Goal: Task Accomplishment & Management: Manage account settings

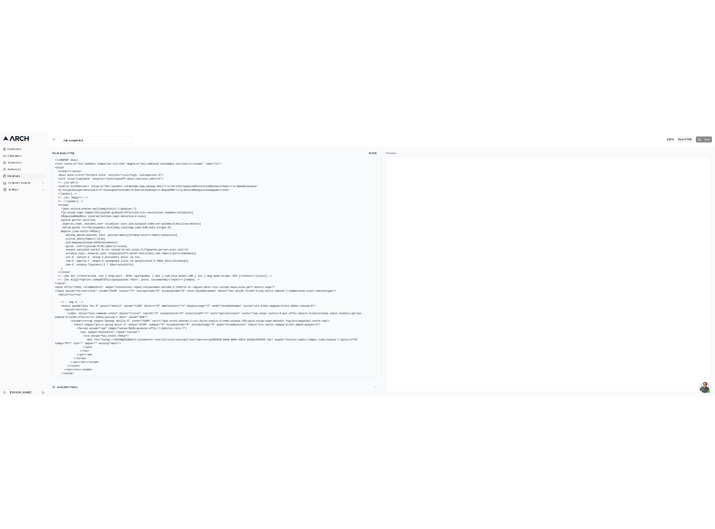
scroll to position [83, 0]
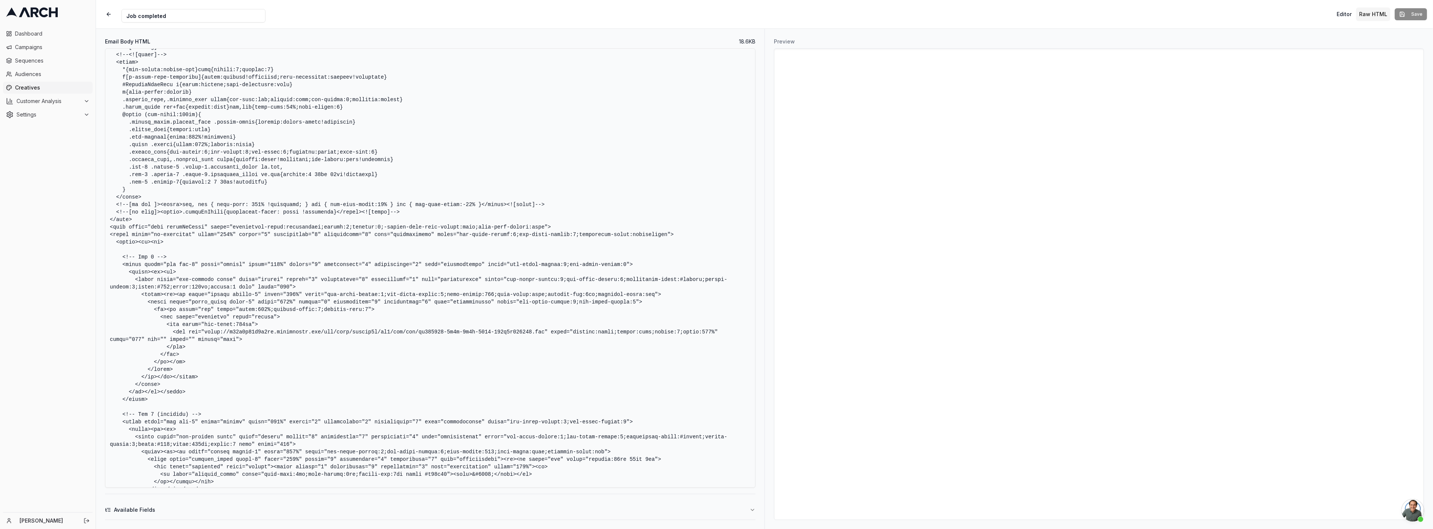
click at [1417, 523] on div "Preview" at bounding box center [1098, 279] width 668 height 500
click at [1415, 512] on span "Open chat" at bounding box center [1412, 510] width 22 height 22
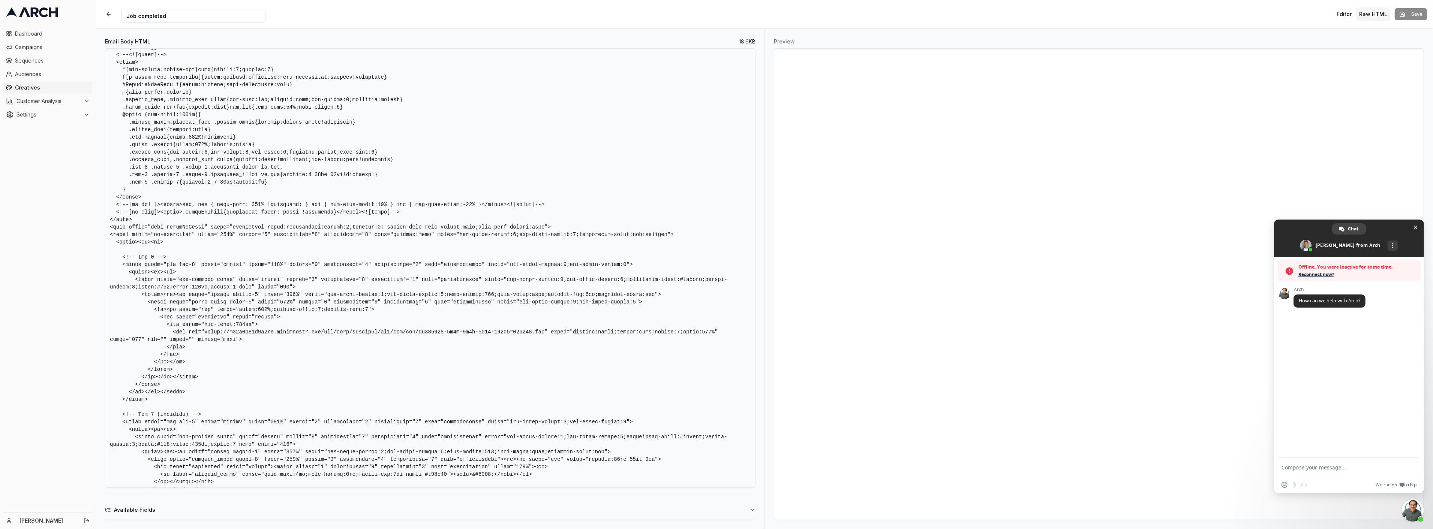
type textarea "H"
type textarea "A"
click at [1418, 227] on span "Close chat" at bounding box center [1416, 227] width 8 height 8
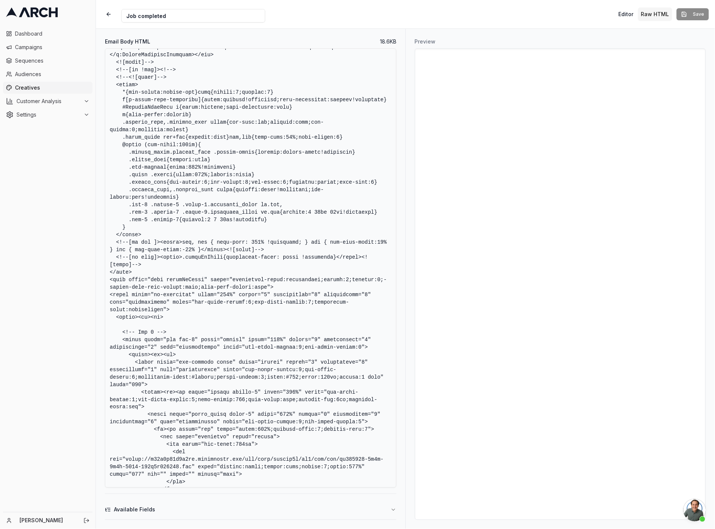
scroll to position [106, 0]
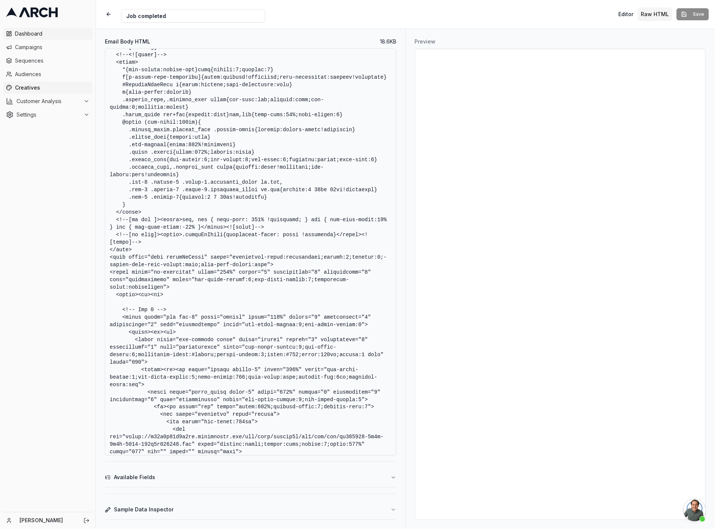
click at [25, 30] on span "Dashboard" at bounding box center [52, 33] width 75 height 7
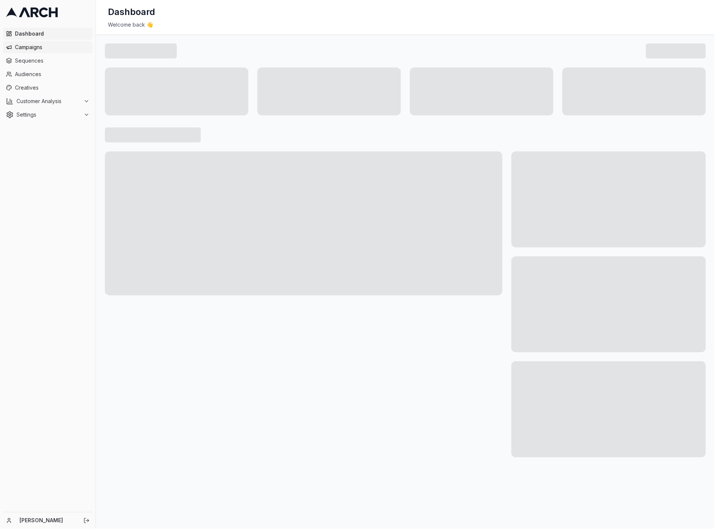
click at [28, 48] on span "Campaigns" at bounding box center [52, 46] width 75 height 7
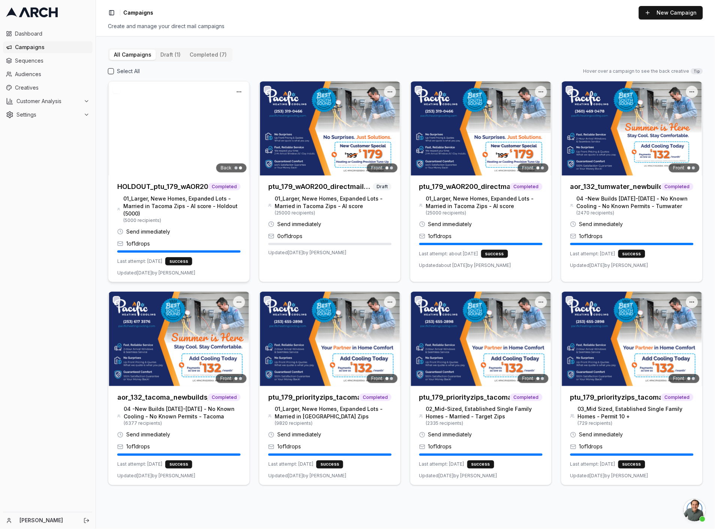
click at [214, 133] on img at bounding box center [178, 128] width 141 height 94
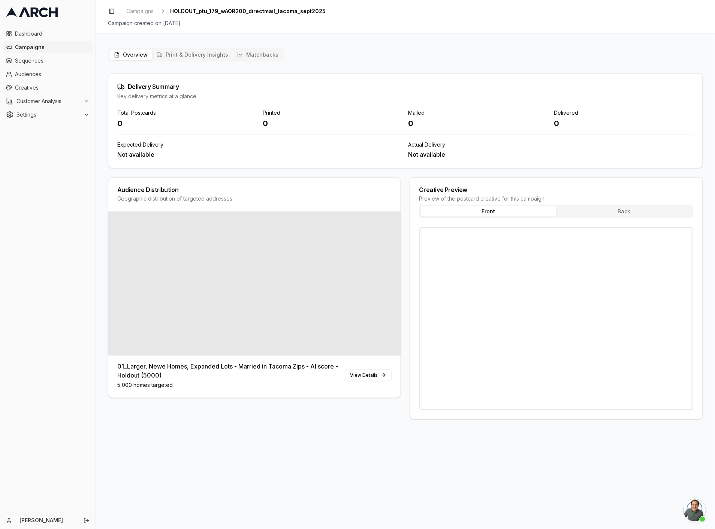
click at [256, 47] on div "Overview Print & Delivery Insights Matchbacks Delivery Summary Key delivery met…" at bounding box center [405, 237] width 619 height 390
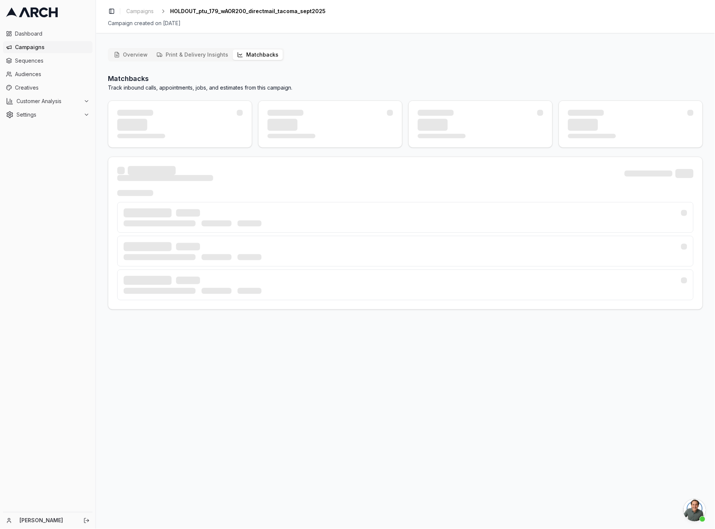
click at [260, 55] on button "Matchbacks" at bounding box center [258, 54] width 50 height 10
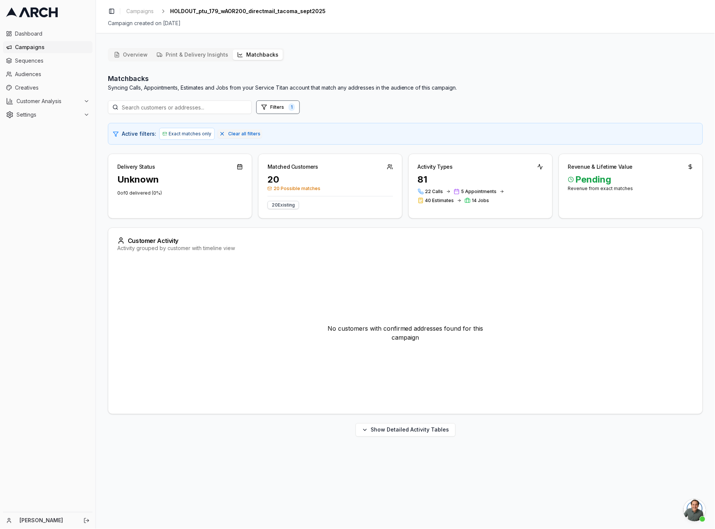
click at [417, 193] on div "81 22 Calls 5 Appointments 40 Estimates 14 Jobs" at bounding box center [481, 193] width 144 height 39
click at [271, 178] on div "20" at bounding box center [331, 180] width 126 height 12
click at [287, 206] on div "20 Existing" at bounding box center [283, 205] width 31 height 8
click at [299, 100] on div "Matchbacks Syncing Calls, Appointments, Estimates and Jobs from your Service Ti…" at bounding box center [405, 254] width 595 height 363
click at [295, 102] on button "Filters 1" at bounding box center [277, 106] width 43 height 13
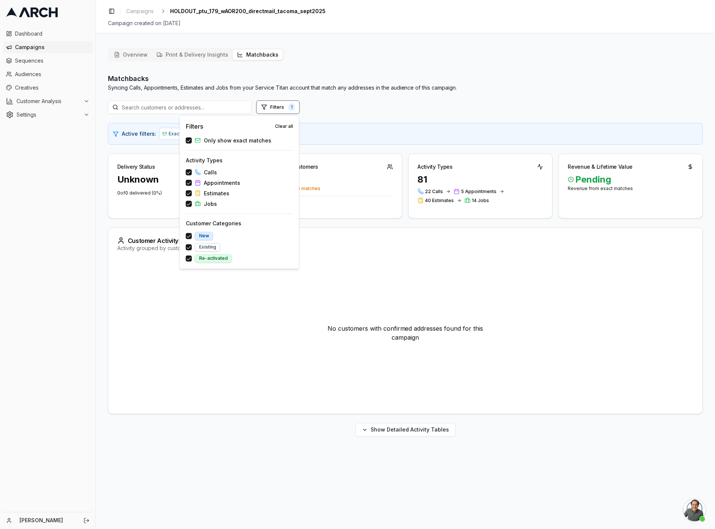
click at [185, 140] on div "Filters Clear all Only show exact matches Activity Types Calls Appointments Est…" at bounding box center [240, 192] width 120 height 154
click at [187, 140] on button "Only show exact matches" at bounding box center [189, 141] width 6 height 6
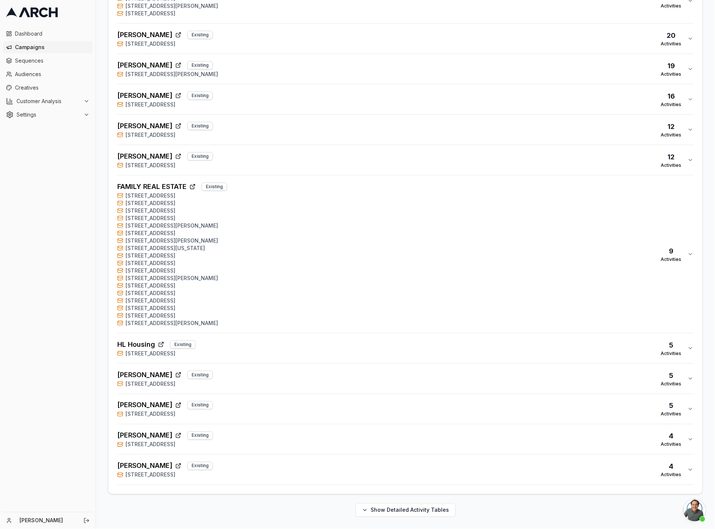
scroll to position [6093, 0]
click at [119, 474] on icon "button" at bounding box center [120, 475] width 6 height 6
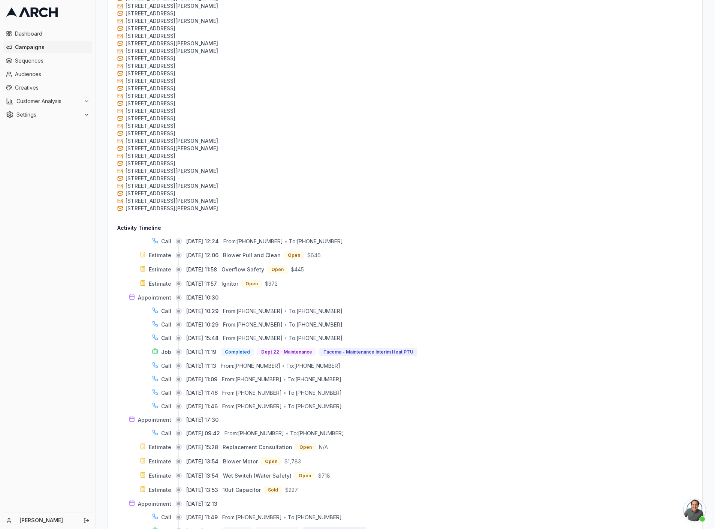
scroll to position [0, 0]
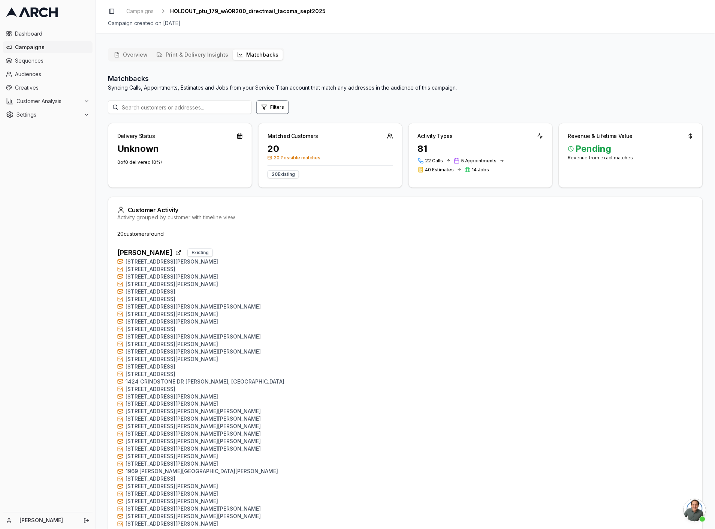
click at [142, 4] on div "Toggle Sidebar Campaigns HOLDOUT_ptu_179_wAOR200_directmail_tacoma_sept2025 Cam…" at bounding box center [405, 16] width 619 height 33
click at [142, 6] on link "Campaigns" at bounding box center [139, 11] width 33 height 10
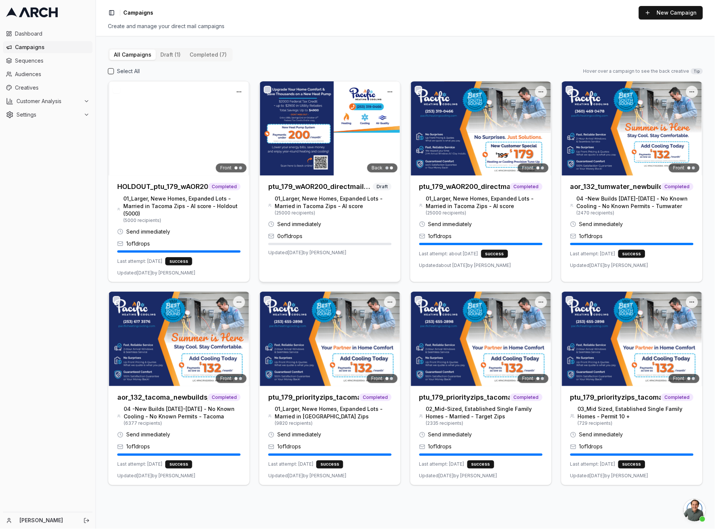
click at [325, 144] on div at bounding box center [329, 128] width 141 height 94
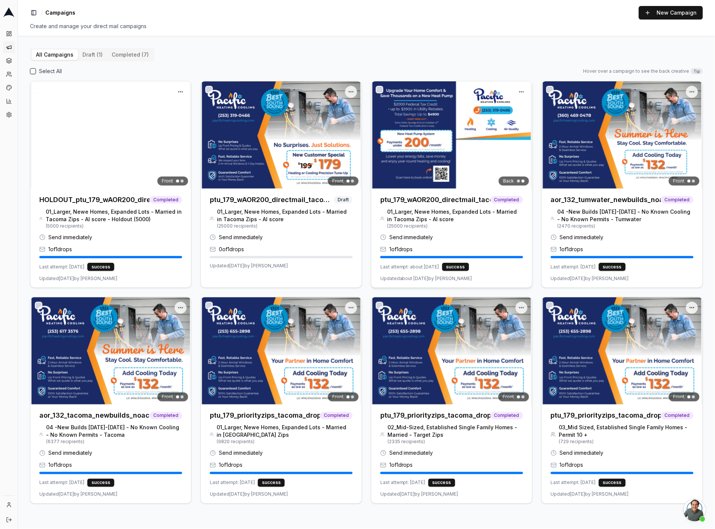
click at [451, 201] on h3 "ptu_179_wAOR200_directmail_tacoma_sept2025" at bounding box center [436, 200] width 110 height 10
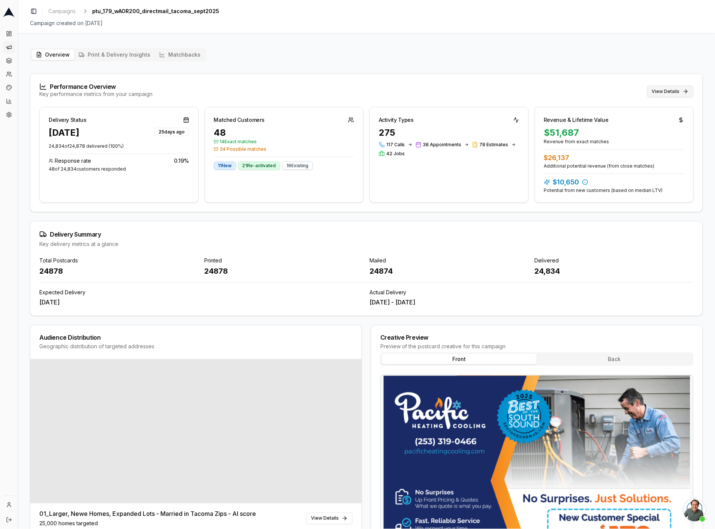
click at [667, 93] on button "View Details" at bounding box center [670, 91] width 46 height 12
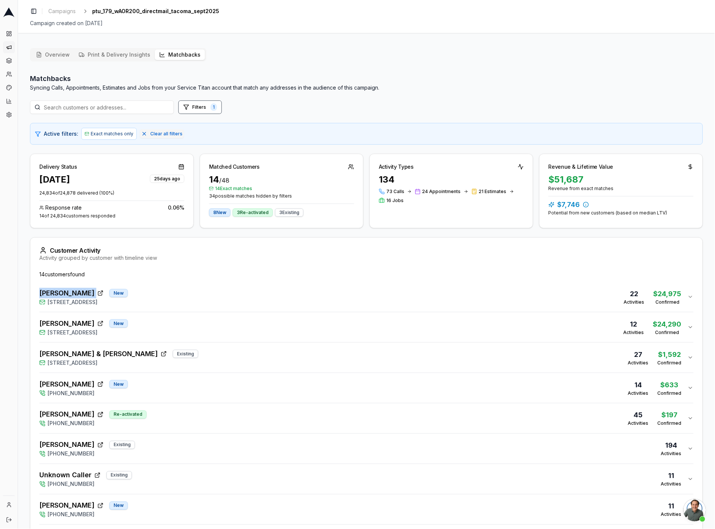
drag, startPoint x: 32, startPoint y: 291, endPoint x: 84, endPoint y: 295, distance: 51.9
click at [84, 295] on div "14 customer s found Dave Houser New 715 North Sunset Drive, Tacoma, WA 98406 22…" at bounding box center [366, 493] width 673 height 445
copy div "Dave Houser"
click at [234, 290] on div "Dave Houser New 715 North Sunset Drive, Tacoma, WA 98406 22 Activities $24,975 …" at bounding box center [363, 297] width 649 height 18
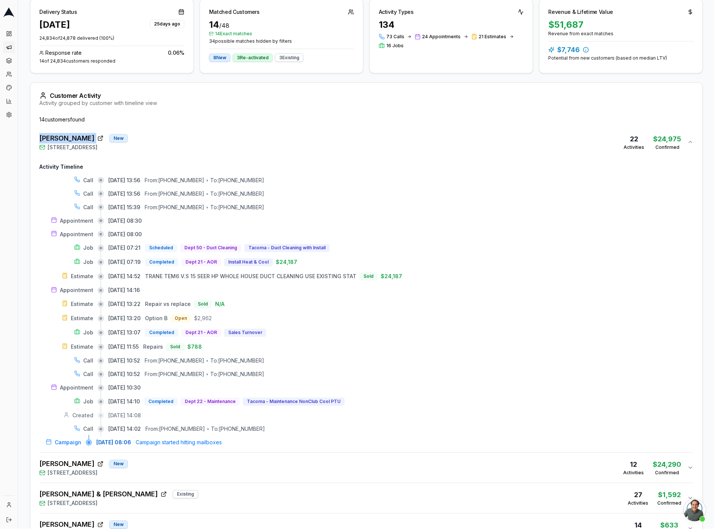
scroll to position [166, 0]
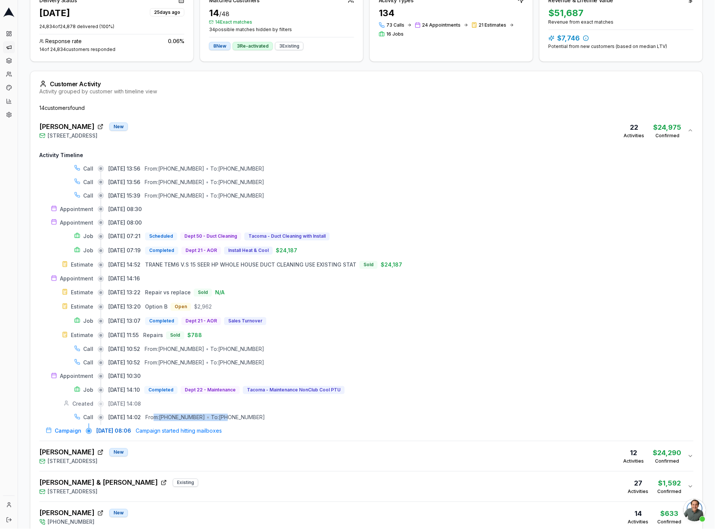
drag, startPoint x: 170, startPoint y: 419, endPoint x: 238, endPoint y: 418, distance: 67.9
click at [238, 418] on div "From: (360) 628-7977 • To: (253) 292-5229" at bounding box center [205, 417] width 120 height 7
click at [276, 420] on div "09/04/2025, 14:02 From: (360) 628-7977 • To: (253) 292-5229" at bounding box center [401, 417] width 586 height 7
drag, startPoint x: 285, startPoint y: 420, endPoint x: 159, endPoint y: 419, distance: 126.4
click at [159, 419] on div "09/04/2025, 14:02 From: (360) 628-7977 • To: (253) 292-5229" at bounding box center [401, 417] width 586 height 7
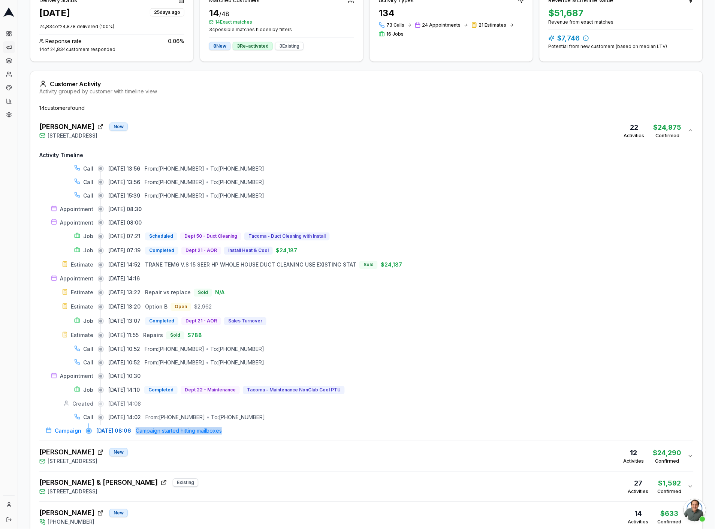
drag, startPoint x: 174, startPoint y: 433, endPoint x: 243, endPoint y: 434, distance: 69.4
click at [243, 434] on div "09/04/2025, 08:06 Campaign started hitting mailboxes" at bounding box center [395, 430] width 598 height 7
click at [700, 503] on span "Open chat" at bounding box center [695, 510] width 22 height 22
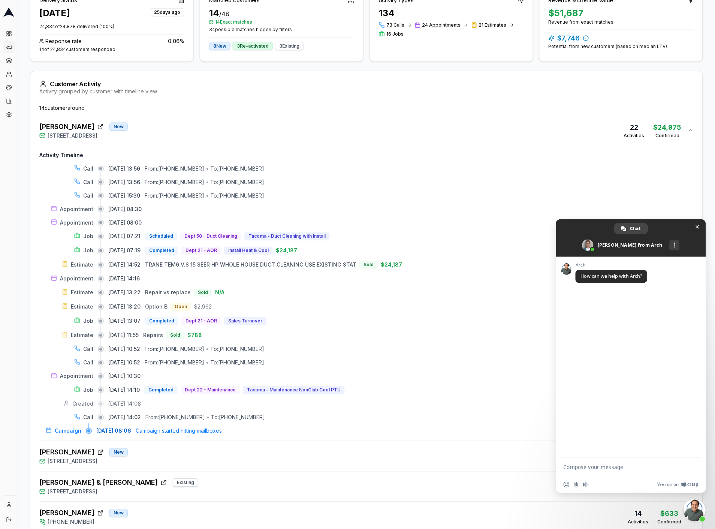
click at [670, 463] on form at bounding box center [623, 468] width 118 height 20
click at [656, 477] on div "Insert an emoji Send a file Audio message We run on Crisp" at bounding box center [631, 485] width 150 height 16
click at [657, 471] on form at bounding box center [623, 468] width 118 height 20
click at [657, 471] on textarea "Compose your message..." at bounding box center [623, 467] width 118 height 7
type textarea "H"
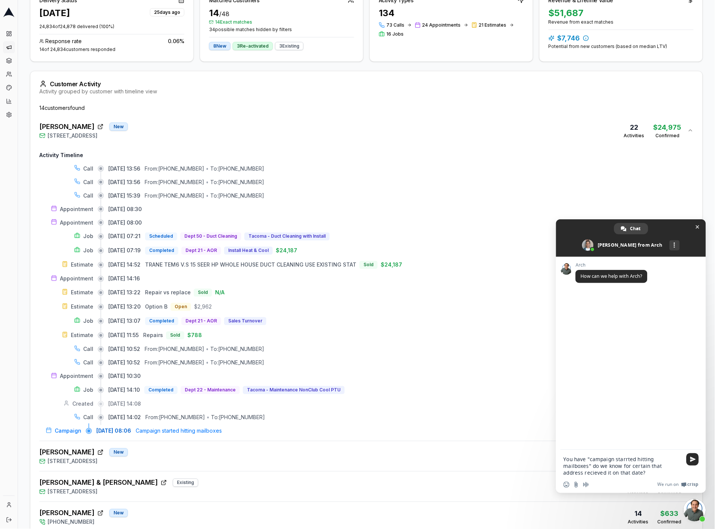
type textarea "You have "campaign starrted hitting mailboxes" do we know for certain that addr…"
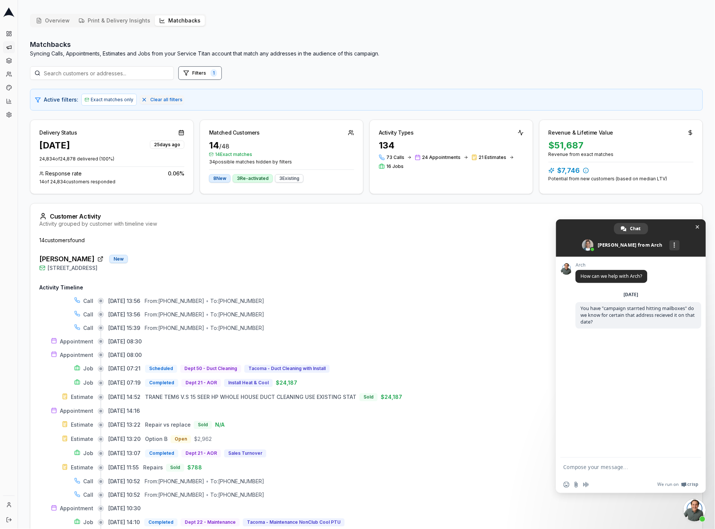
scroll to position [0, 0]
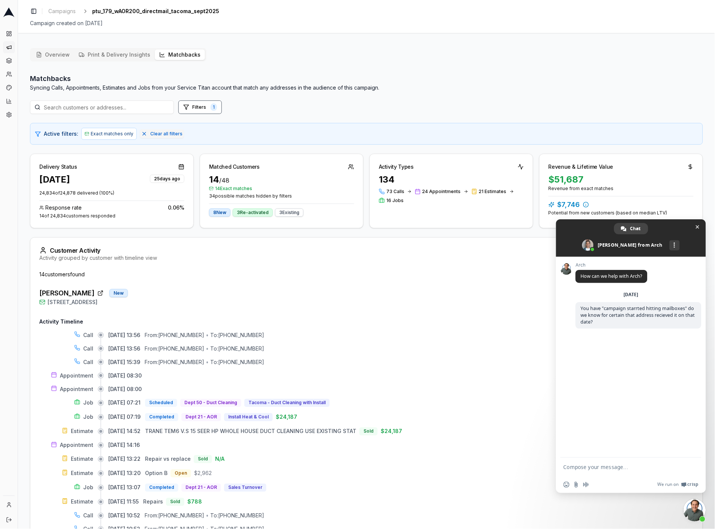
click at [107, 54] on button "Print & Delivery Insights" at bounding box center [114, 54] width 81 height 10
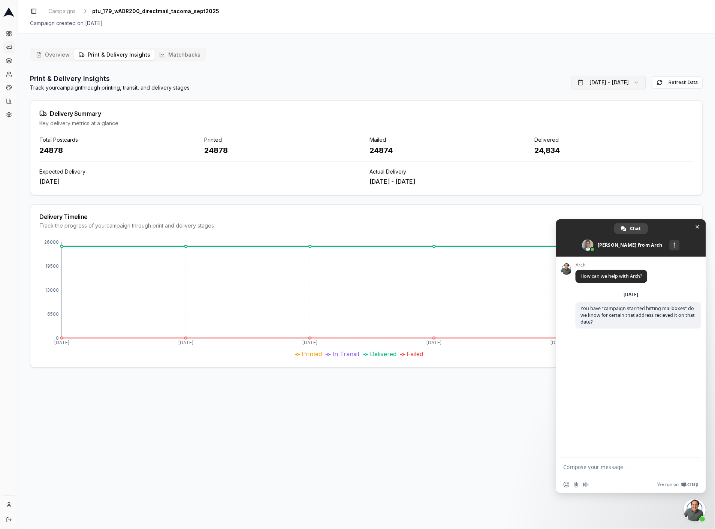
click at [578, 87] on button "Sep 23, 2025 - Sep 29, 2025" at bounding box center [609, 82] width 75 height 13
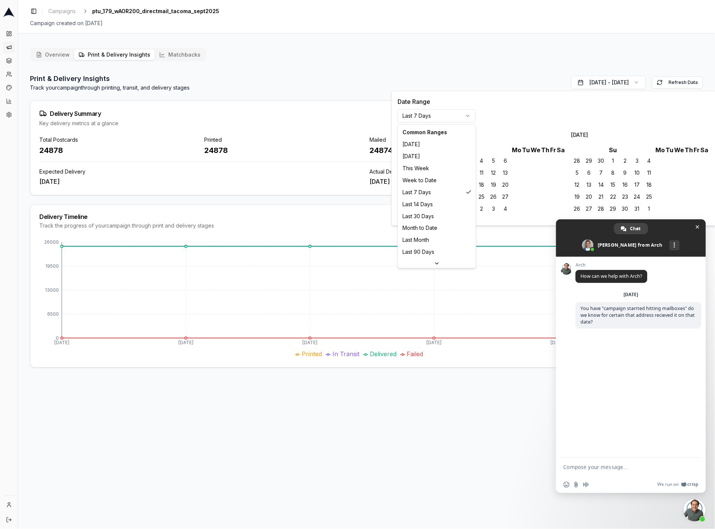
click at [432, 113] on html "Dashboard Campaigns Sequences Audiences Creatives Customer Analysis Settings To…" at bounding box center [357, 264] width 715 height 529
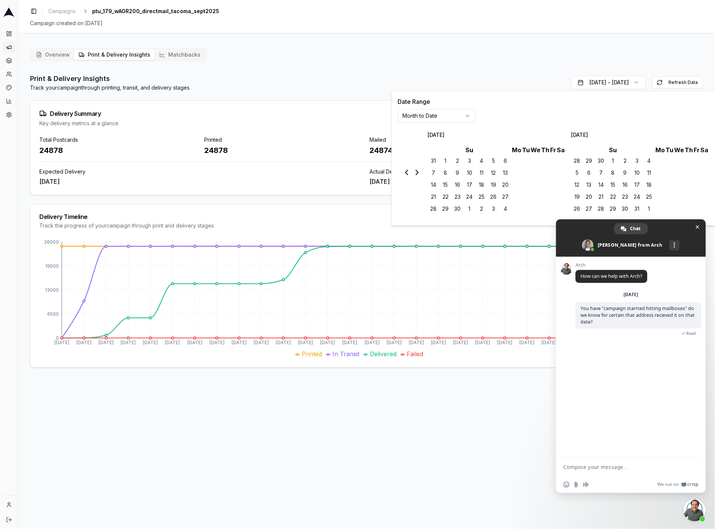
click at [616, 469] on textarea "Compose your message..." at bounding box center [623, 467] width 118 height 7
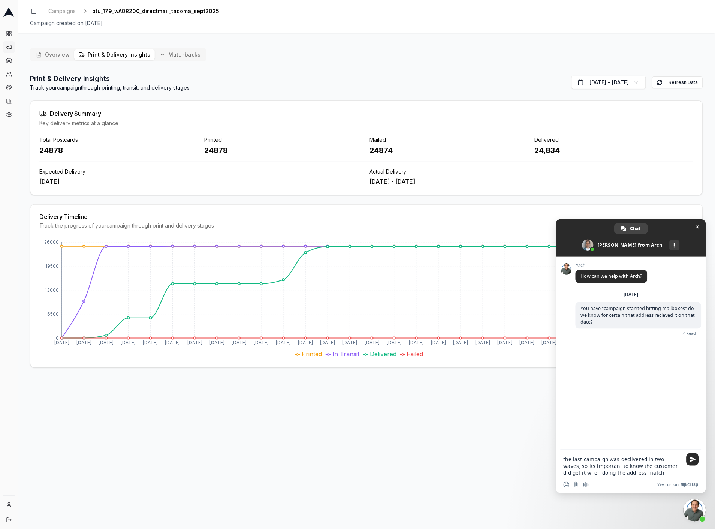
type textarea "the last campaign was declivered in two waves, so its important to know the cus…"
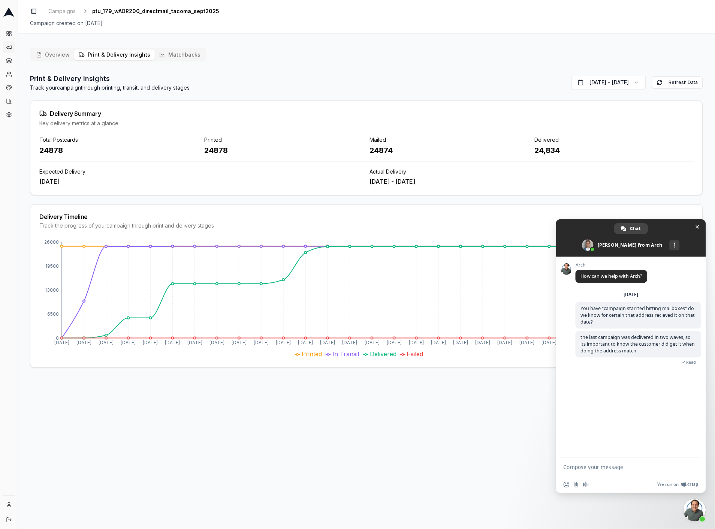
click at [298, 373] on div "Overview Print & Delivery Insights Matchbacks Print & Delivery Insights Track y…" at bounding box center [366, 211] width 697 height 338
drag, startPoint x: 586, startPoint y: 347, endPoint x: 625, endPoint y: 347, distance: 38.2
click at [618, 347] on span "the last campaign was declivered in two waves, so its important to know the cus…" at bounding box center [638, 344] width 114 height 20
drag, startPoint x: 643, startPoint y: 346, endPoint x: 679, endPoint y: 347, distance: 36.0
click at [661, 347] on span "the last campaign was declivered in two waves, so its important to know the cus…" at bounding box center [638, 344] width 114 height 20
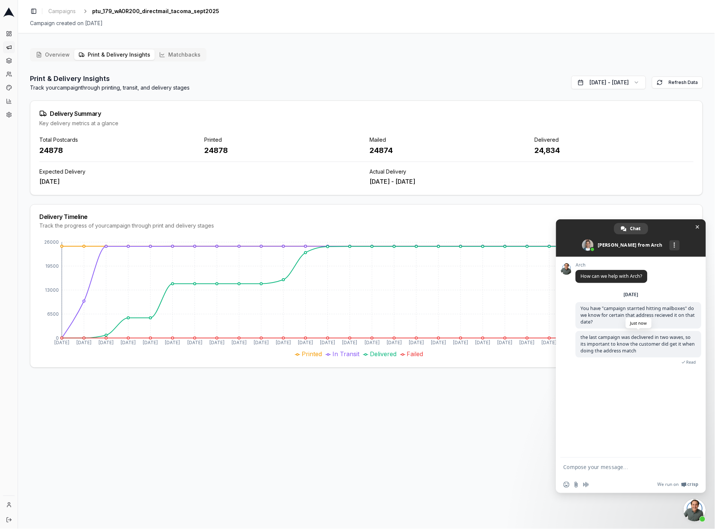
click at [679, 347] on span "the last campaign was declivered in two waves, so its important to know the cus…" at bounding box center [638, 344] width 114 height 20
click at [644, 350] on span "the last campaign was declivered in two waves, so its important to know the cus…" at bounding box center [639, 344] width 126 height 27
click at [446, 416] on div "Toggle Sidebar Campaigns ptu_179_wAOR200_directmail_tacoma_sept2025 Campaign cr…" at bounding box center [366, 264] width 697 height 529
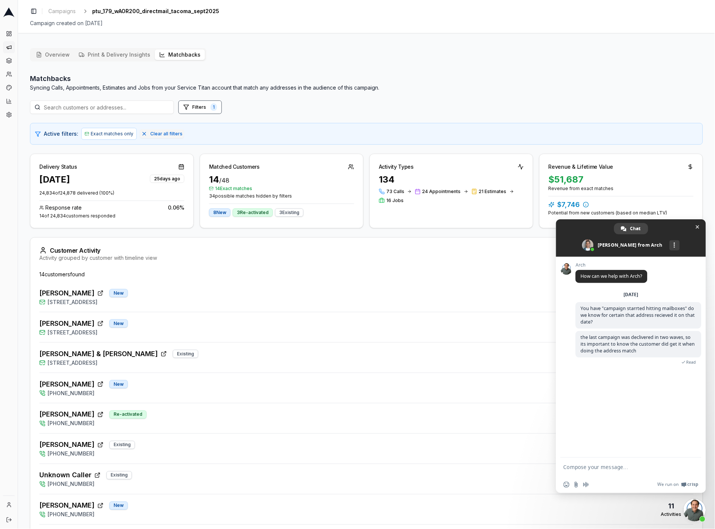
click at [171, 51] on button "Matchbacks" at bounding box center [180, 54] width 50 height 10
click at [703, 228] on span at bounding box center [631, 237] width 150 height 37
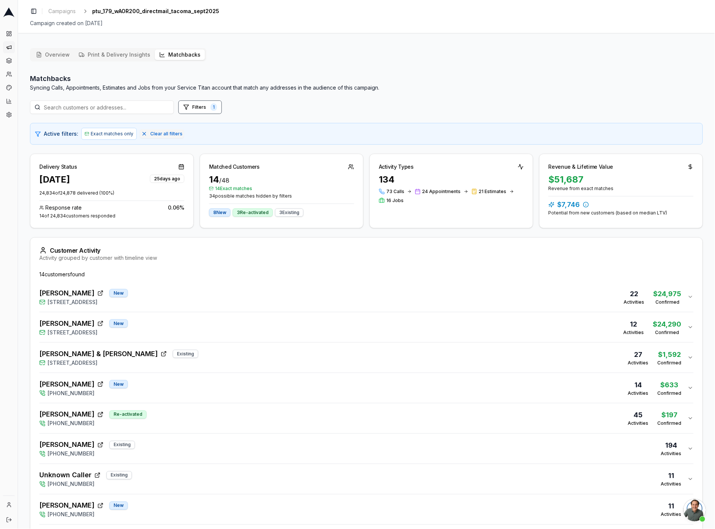
click at [60, 324] on span "Heidi Miller" at bounding box center [66, 323] width 55 height 10
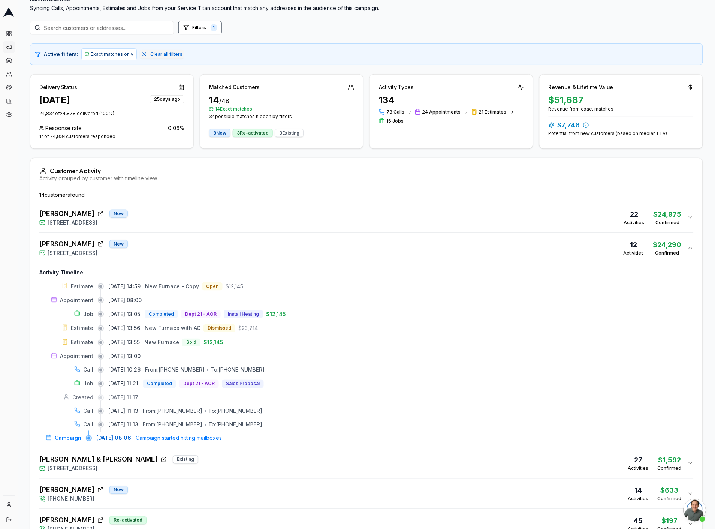
scroll to position [83, 0]
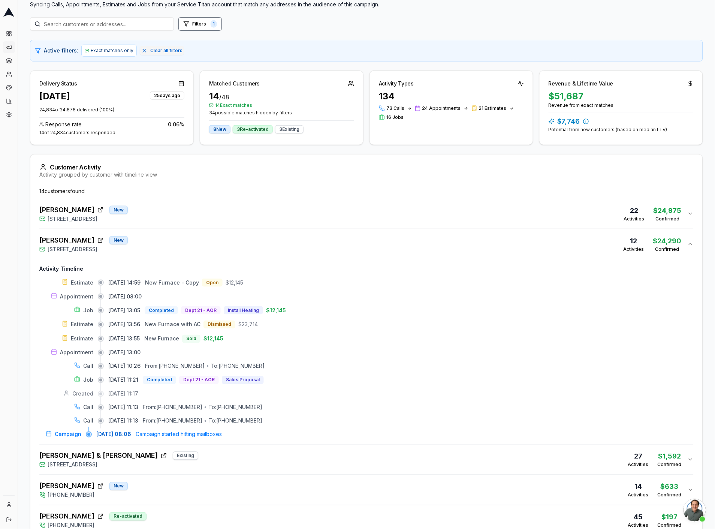
drag, startPoint x: 147, startPoint y: 422, endPoint x: 277, endPoint y: 420, distance: 129.7
click at [277, 420] on div "09/18/2025, 11:13 From: (253) 564-2150 • To: (253) 292-3995" at bounding box center [401, 420] width 586 height 7
drag, startPoint x: 135, startPoint y: 380, endPoint x: 298, endPoint y: 379, distance: 162.7
click at [297, 379] on div "09/18/2025, 11:21 Completed Dept 21 - AOR Sales Proposal" at bounding box center [401, 380] width 586 height 8
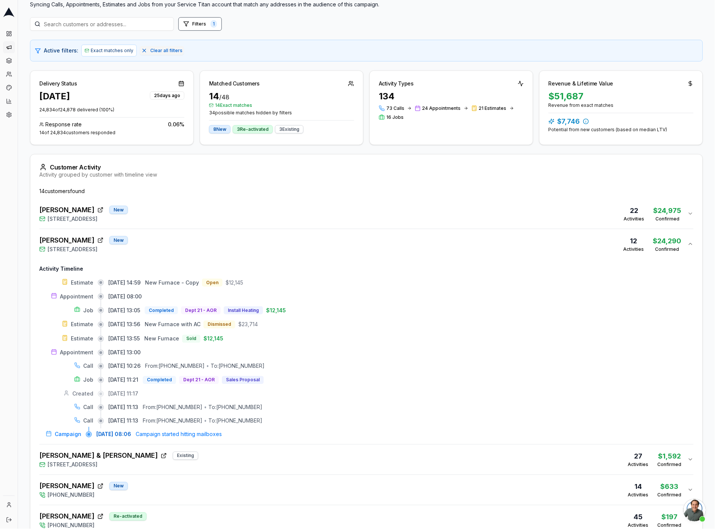
click at [302, 412] on div "Estimate 09/24/2025, 14:59 New Furnace - Copy Open $12,145 Appointment 09/24/20…" at bounding box center [366, 359] width 655 height 160
drag, startPoint x: 37, startPoint y: 240, endPoint x: 73, endPoint y: 242, distance: 36.8
click at [73, 242] on div "14 customer s found Dave Houser New 715 North Sunset Drive, Tacoma, WA 98406 22…" at bounding box center [366, 502] width 673 height 631
click at [97, 241] on icon "button" at bounding box center [100, 240] width 6 height 6
click at [98, 239] on icon "button" at bounding box center [100, 241] width 4 height 4
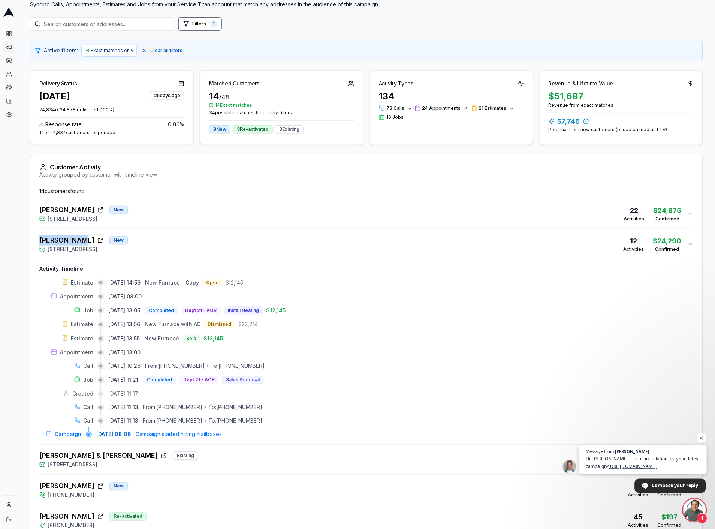
click at [631, 456] on span "Hi Katherine - is it in relation to your latest campaign? https://app.getarch.c…" at bounding box center [643, 463] width 114 height 15
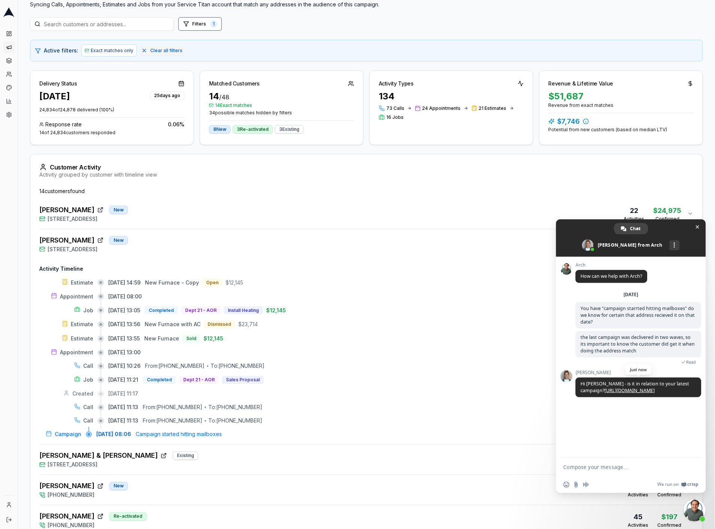
click at [632, 394] on link "[URL][DOMAIN_NAME]" at bounding box center [630, 390] width 50 height 6
click at [663, 475] on form at bounding box center [623, 468] width 118 height 20
click at [663, 474] on form at bounding box center [623, 468] width 118 height 20
click at [664, 473] on form at bounding box center [623, 468] width 118 height 20
click at [661, 468] on textarea "Compose your message..." at bounding box center [623, 467] width 118 height 7
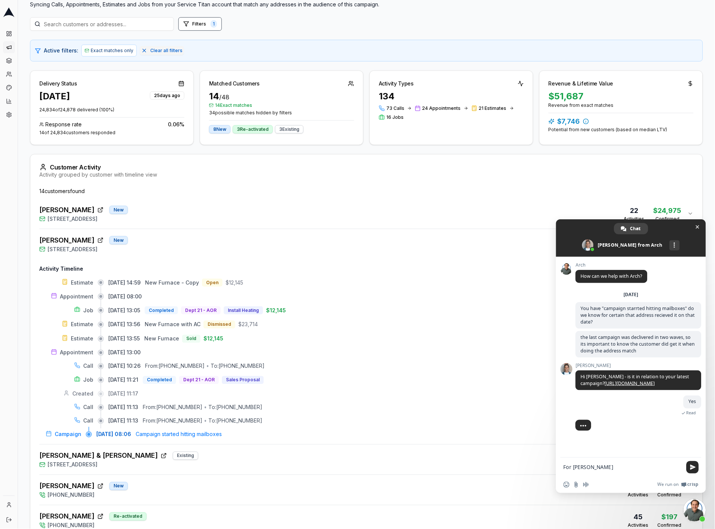
type textarea "For [PERSON_NAME]"
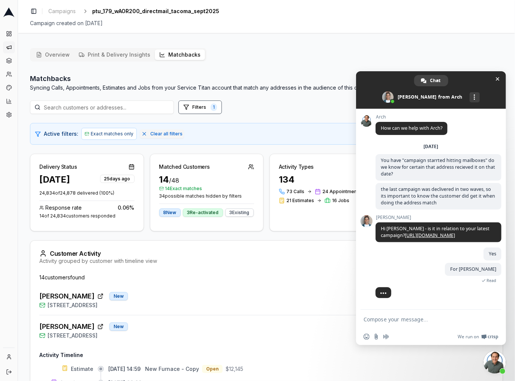
scroll to position [3, 0]
click at [12, 36] on link "Dashboard" at bounding box center [9, 34] width 12 height 12
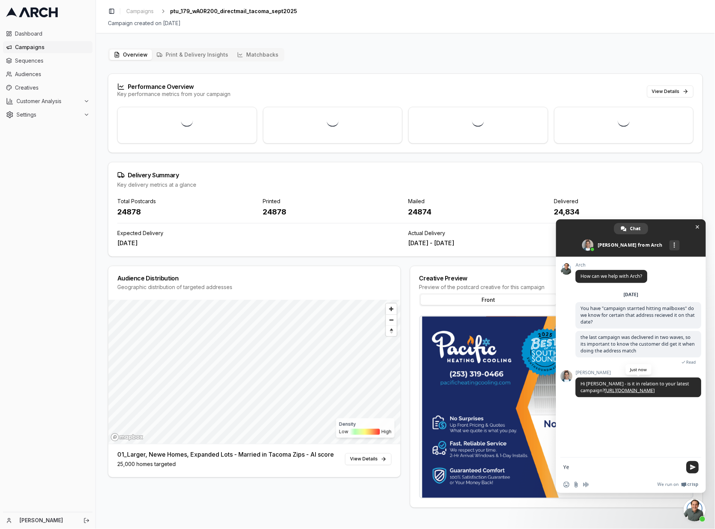
type textarea "Yes"
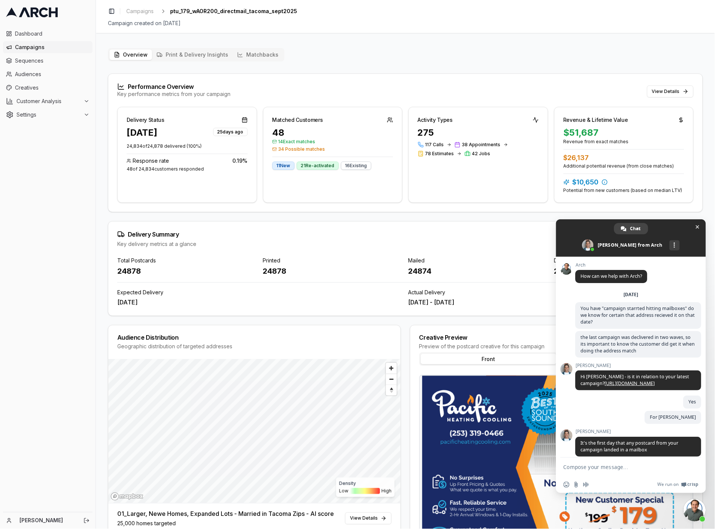
type textarea "I was looking into"
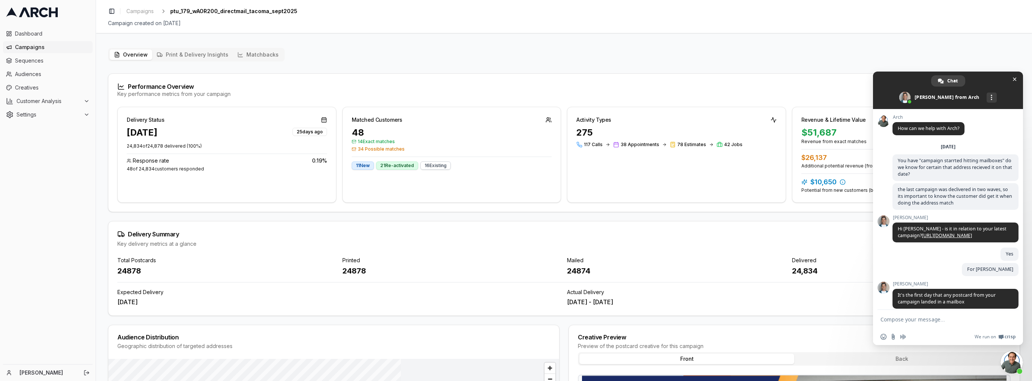
scroll to position [133, 0]
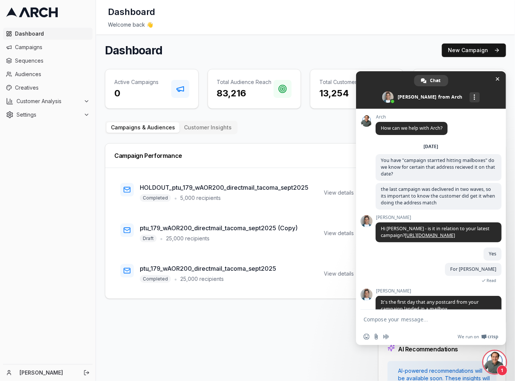
scroll to position [25, 0]
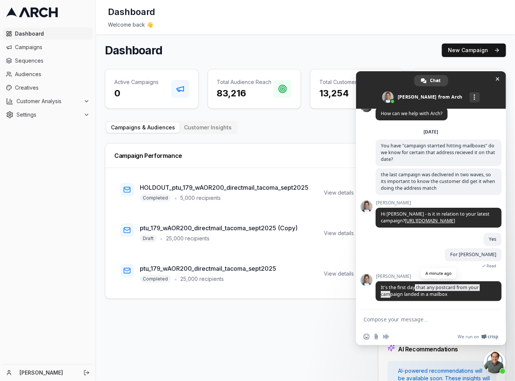
drag, startPoint x: 382, startPoint y: 292, endPoint x: 424, endPoint y: 288, distance: 42.2
click at [416, 288] on span "It's the first day that any postcard from your campaign landed in a mailbox" at bounding box center [430, 290] width 98 height 13
click at [456, 292] on span "It's the first day that any postcard from your campaign landed in a mailbox" at bounding box center [439, 291] width 126 height 20
click at [370, 328] on div "Insert an emoji Send a file Audio message We run on Crisp" at bounding box center [431, 336] width 150 height 16
click at [379, 322] on textarea "Compose your message..." at bounding box center [423, 319] width 118 height 7
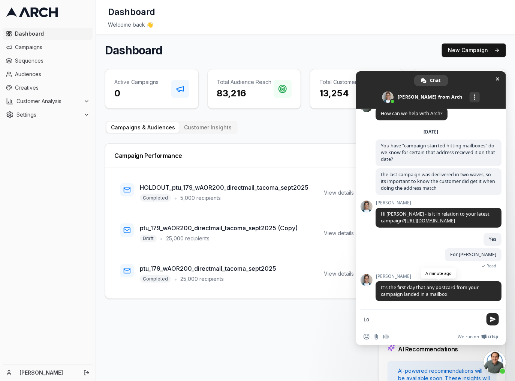
type textarea "L"
type textarea "Can lob get more precise than that?"
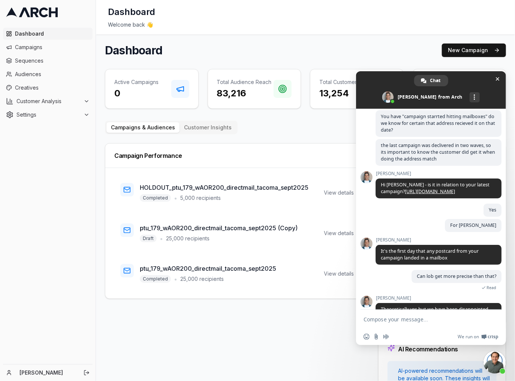
scroll to position [99, 0]
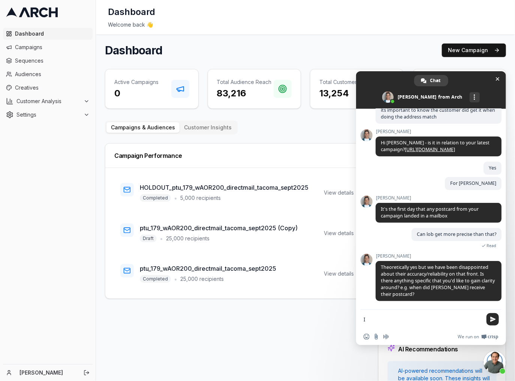
type textarea "I"
type textarea "I was looking into"
click at [33, 47] on span "Campaigns" at bounding box center [52, 46] width 75 height 7
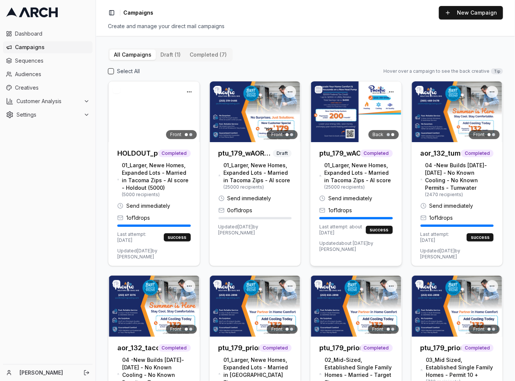
click at [363, 120] on img at bounding box center [355, 111] width 91 height 61
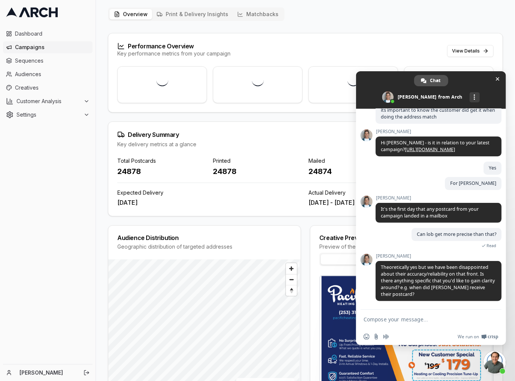
scroll to position [27, 0]
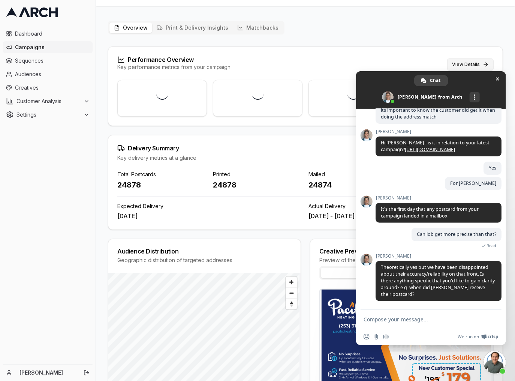
click at [466, 65] on button "View Details" at bounding box center [470, 64] width 46 height 12
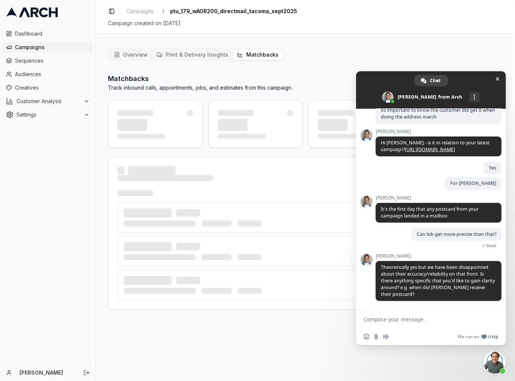
scroll to position [0, 0]
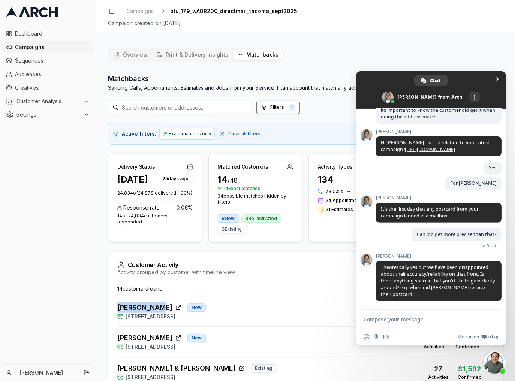
drag, startPoint x: 114, startPoint y: 308, endPoint x: 159, endPoint y: 308, distance: 44.2
copy span "Dave Houser"
click at [451, 318] on textarea "Compose your message..." at bounding box center [423, 319] width 118 height 7
paste textarea "Dave Houser"
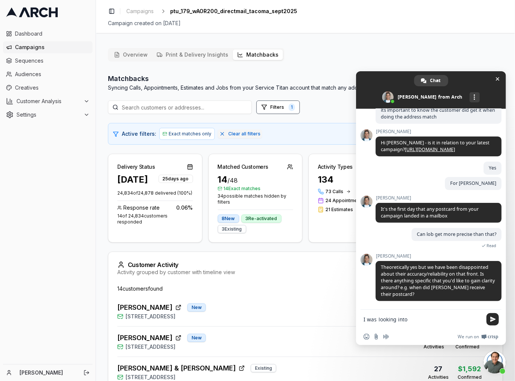
type textarea "I was looking into [PERSON_NAME]"
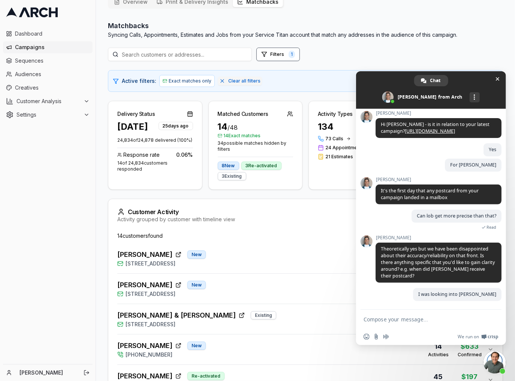
scroll to position [60, 0]
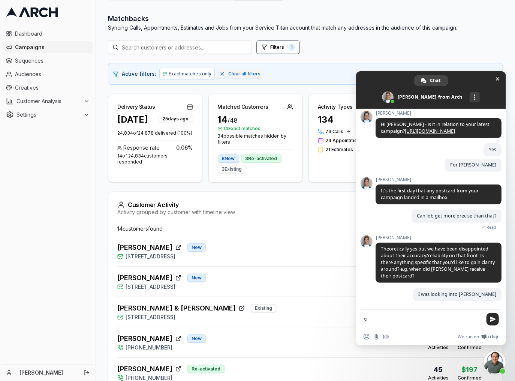
type textarea "s"
click at [281, 254] on div "Dave Houser New 715 North Sunset Drive, Tacoma, WA 98406 22 Activities $24,975 …" at bounding box center [302, 251] width 370 height 18
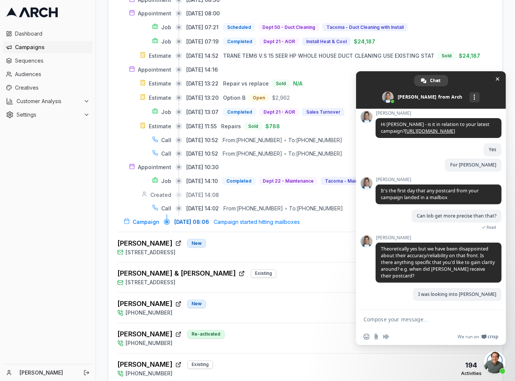
scroll to position [420, 0]
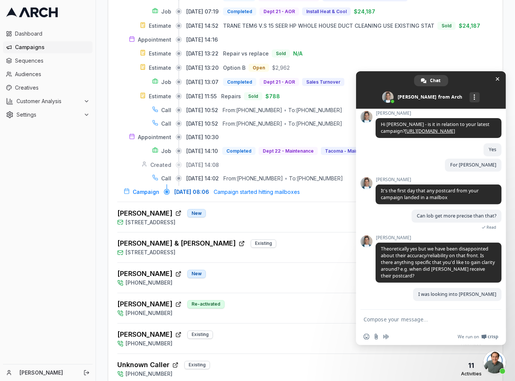
click at [457, 317] on textarea "Compose your message..." at bounding box center [423, 319] width 118 height 7
type textarea "since it was right at the cusp of delivery"
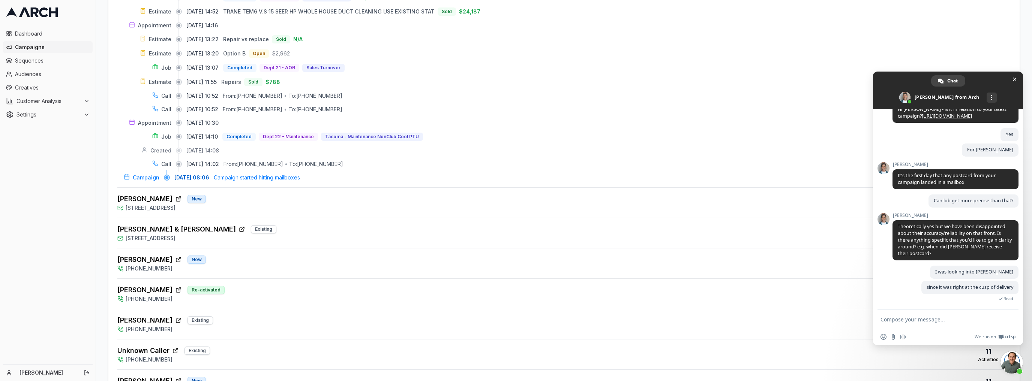
scroll to position [406, 0]
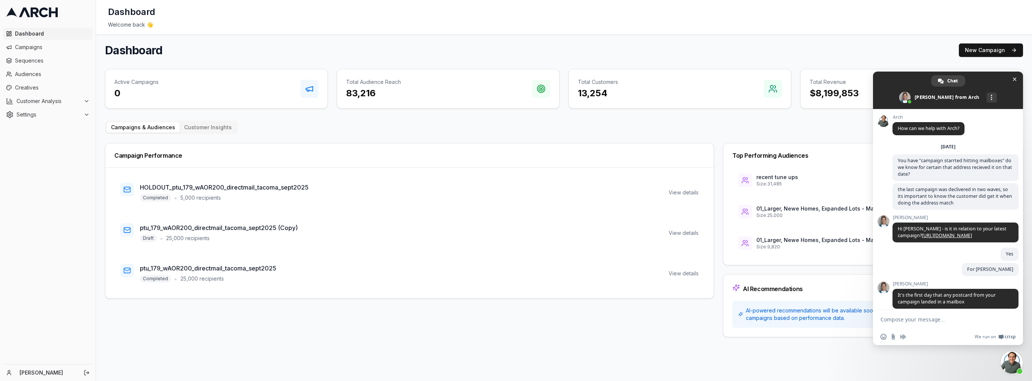
scroll to position [133, 0]
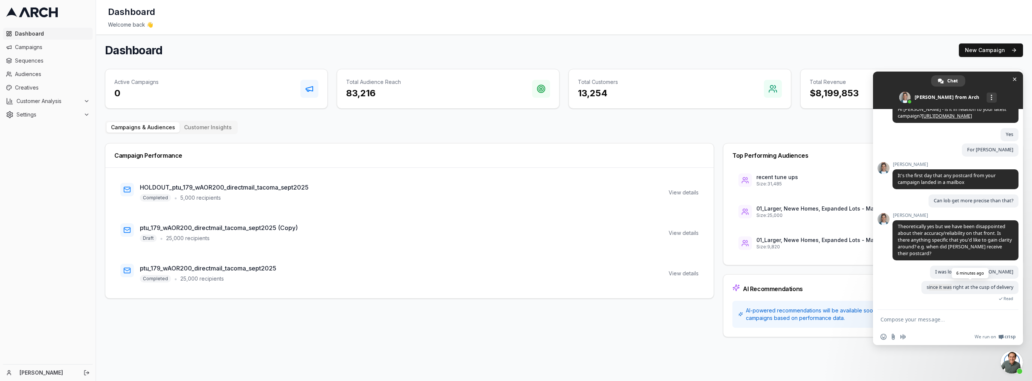
drag, startPoint x: 926, startPoint y: 291, endPoint x: 948, endPoint y: 288, distance: 22.3
click at [948, 288] on span "since it was right at the cusp of delivery" at bounding box center [969, 287] width 97 height 13
drag, startPoint x: 962, startPoint y: 288, endPoint x: 990, endPoint y: 261, distance: 38.5
click at [997, 285] on span "since it was right at the cusp of delivery" at bounding box center [969, 287] width 87 height 6
click at [938, 256] on span "Theoretically yes but we have been disappointed about their accuracy/reliabilit…" at bounding box center [955, 240] width 126 height 40
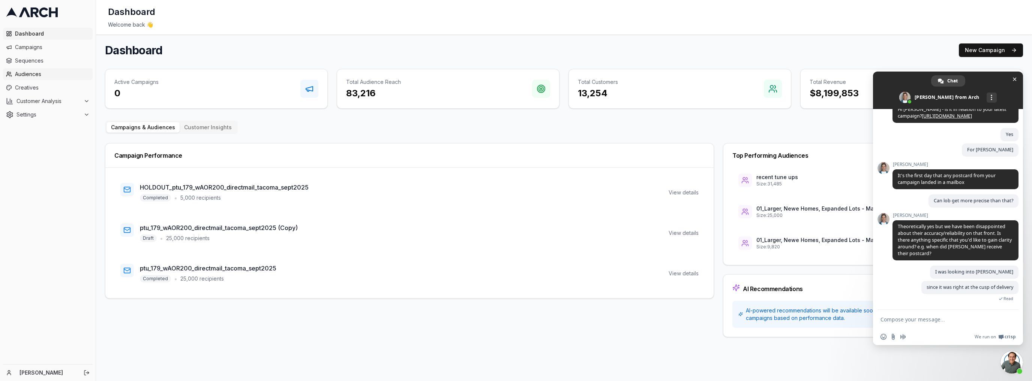
click at [25, 71] on span "Audiences" at bounding box center [52, 73] width 75 height 7
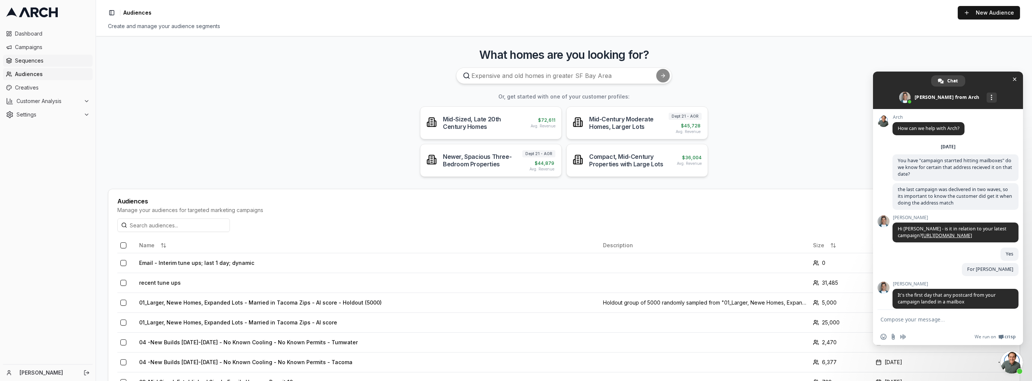
click at [27, 63] on span "Sequences" at bounding box center [52, 60] width 75 height 7
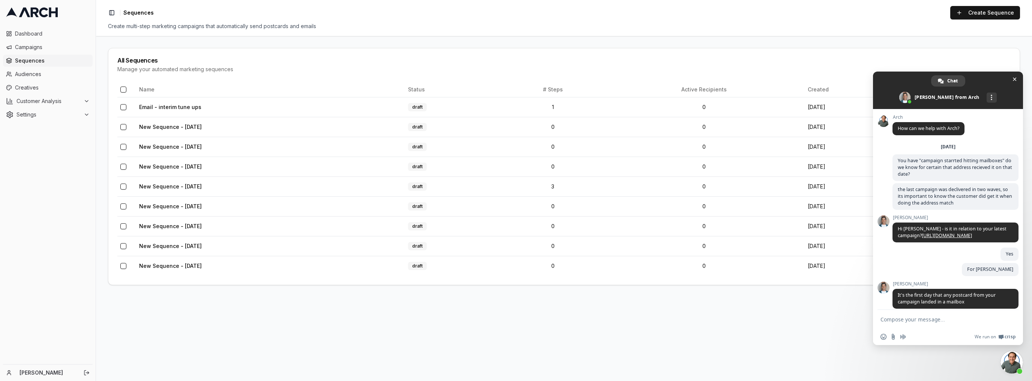
scroll to position [133, 0]
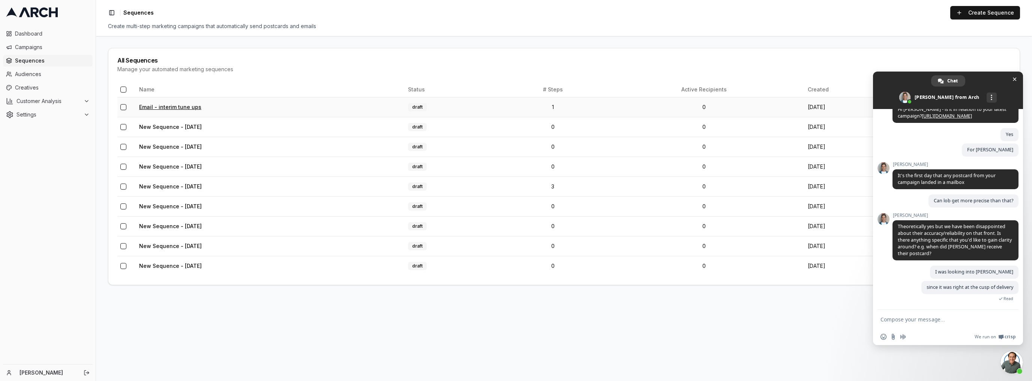
click at [175, 107] on link "Email - interim tune ups" at bounding box center [170, 107] width 62 height 6
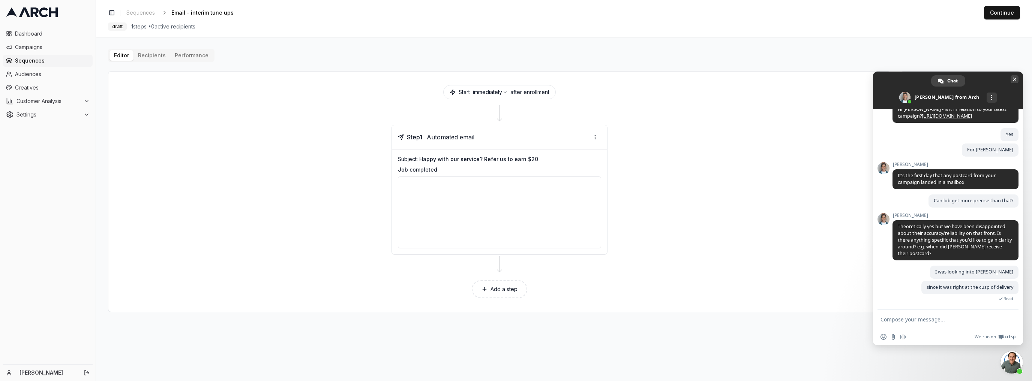
click at [1016, 79] on span "Close chat" at bounding box center [1015, 80] width 4 height 4
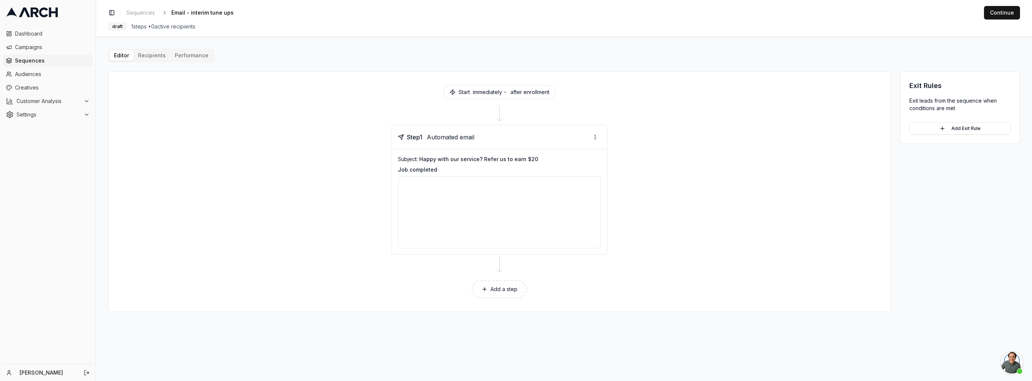
click at [165, 58] on div "Editor Recipients Performance Start immediately after enrollment Step 1 Automat…" at bounding box center [564, 181] width 912 height 264
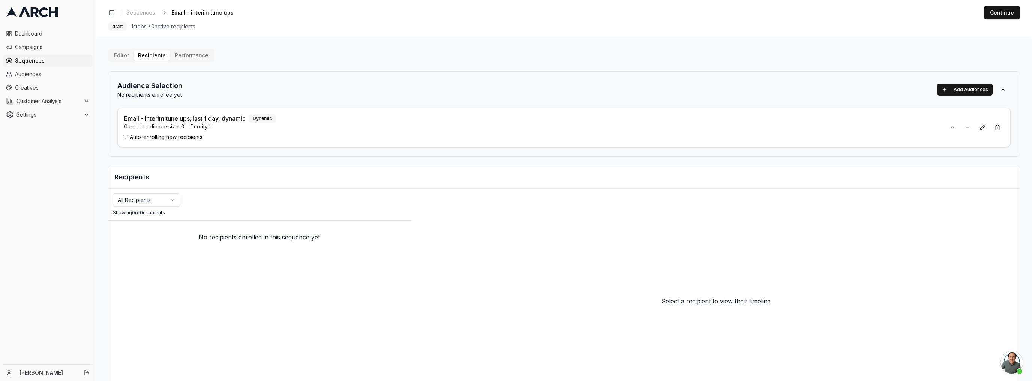
click at [195, 58] on button "Performance" at bounding box center [191, 55] width 43 height 10
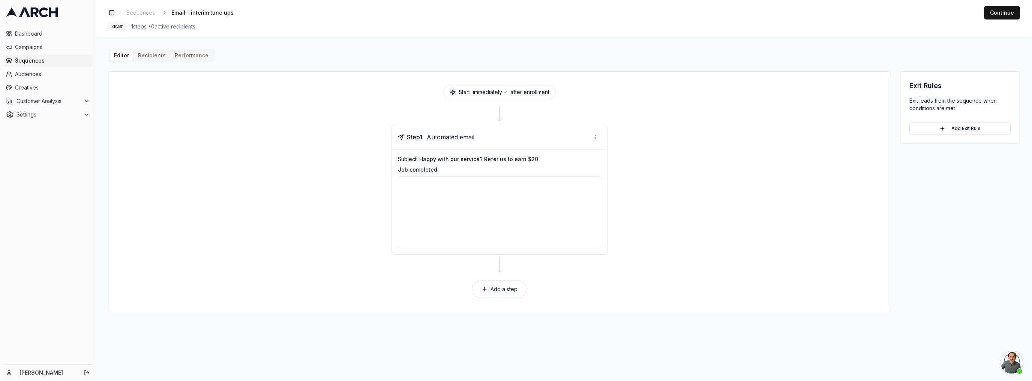
click at [154, 63] on div "Editor Recipients Performance Start immediately after enrollment Step 1 Automat…" at bounding box center [564, 181] width 912 height 264
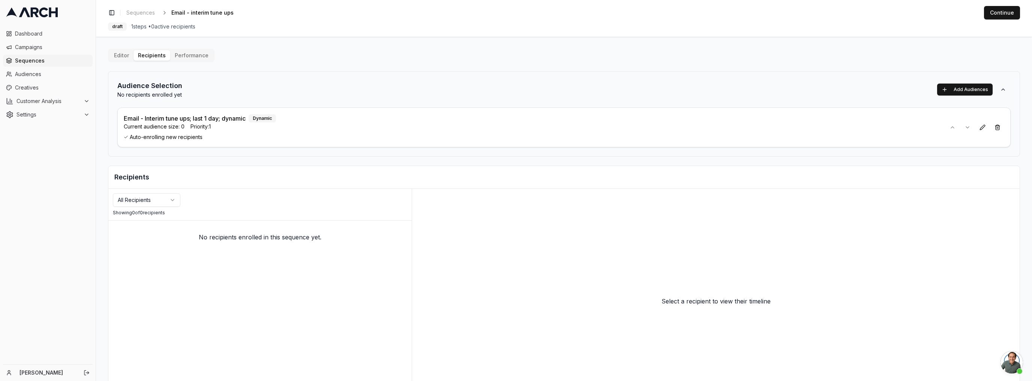
click at [159, 120] on p "Email - Interim tune ups; last 1 day; dynamic" at bounding box center [185, 118] width 122 height 9
click at [977, 126] on button at bounding box center [982, 127] width 13 height 13
click at [422, 57] on div "Editor Recipients Performance Audience Selection No recipients enrolled yet Add…" at bounding box center [564, 232] width 912 height 366
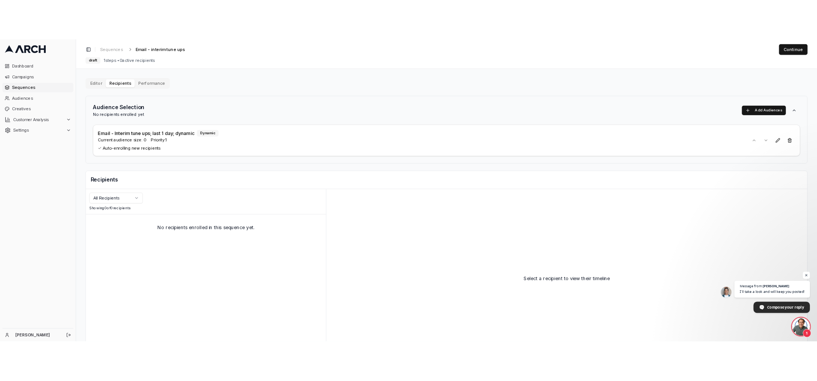
scroll to position [159, 0]
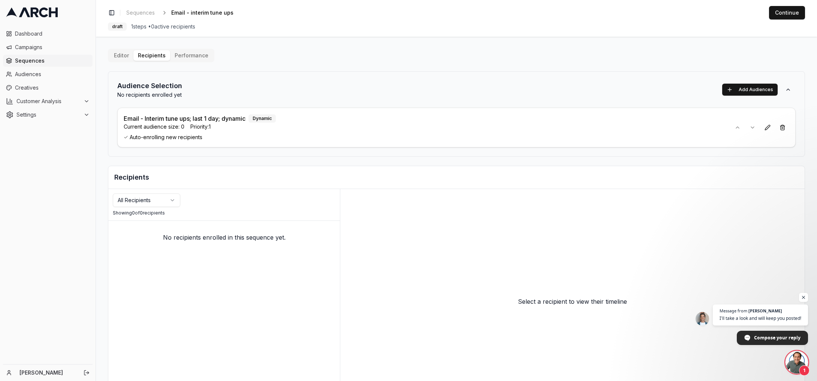
drag, startPoint x: 121, startPoint y: 138, endPoint x: 225, endPoint y: 136, distance: 103.9
click at [225, 136] on div "Email - Interim tune ups; last 1 day; dynamic Dynamic Current audience size: 0 …" at bounding box center [456, 128] width 679 height 40
click at [178, 139] on span "Auto-enrolling new recipients" at bounding box center [424, 136] width 601 height 7
click at [125, 122] on div "Email - Interim tune ups; last 1 day; dynamic Dynamic Current audience size: 0 …" at bounding box center [424, 127] width 601 height 27
click at [167, 120] on p "Email - Interim tune ups; last 1 day; dynamic" at bounding box center [185, 118] width 122 height 9
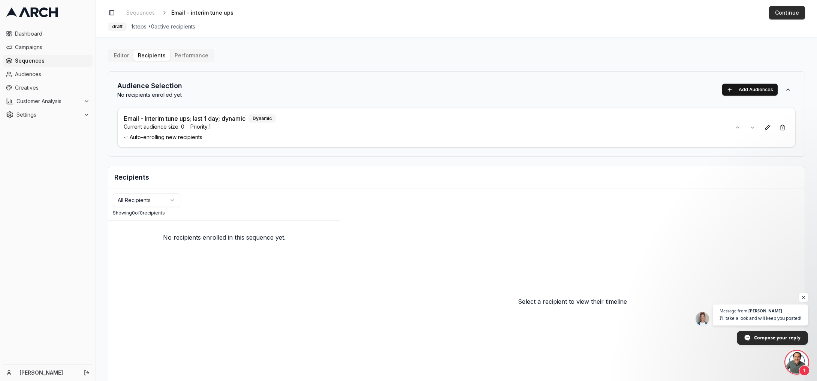
click at [786, 14] on button "Continue" at bounding box center [787, 12] width 36 height 13
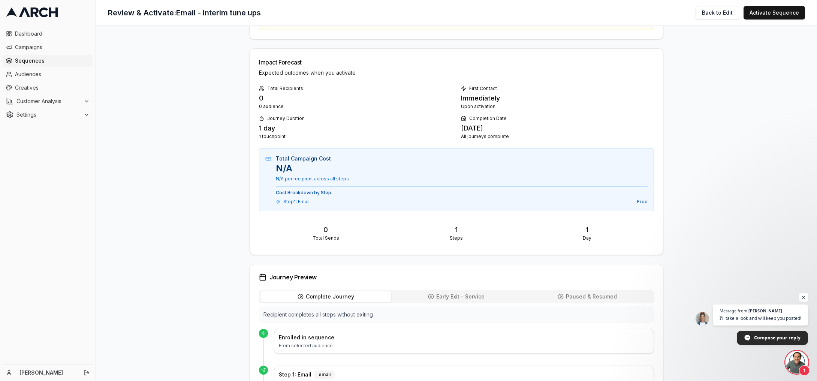
scroll to position [120, 0]
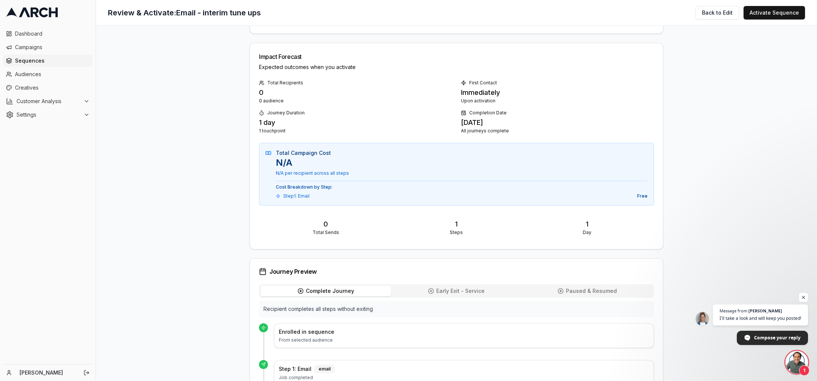
click at [797, 362] on span "Open chat" at bounding box center [797, 362] width 22 height 22
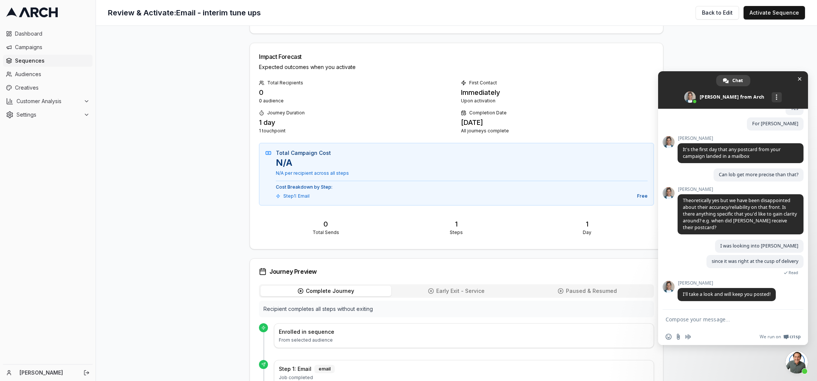
click at [537, 152] on p "Total Campaign Cost" at bounding box center [462, 152] width 372 height 7
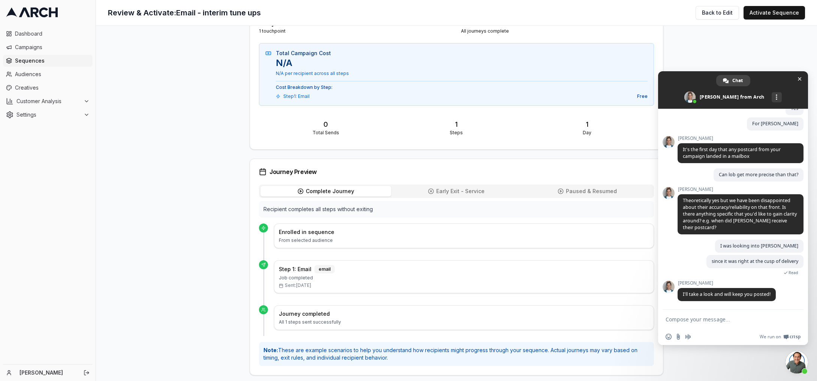
scroll to position [221, 0]
click at [798, 80] on span "Close chat" at bounding box center [800, 79] width 4 height 4
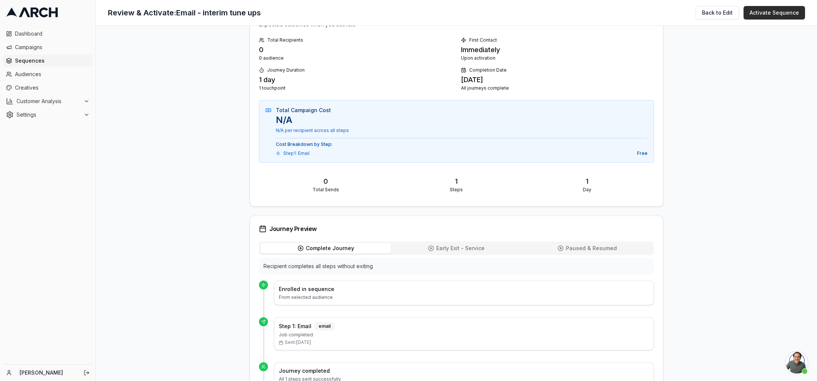
scroll to position [161, 0]
click at [769, 14] on button "Activate Sequence" at bounding box center [774, 12] width 61 height 13
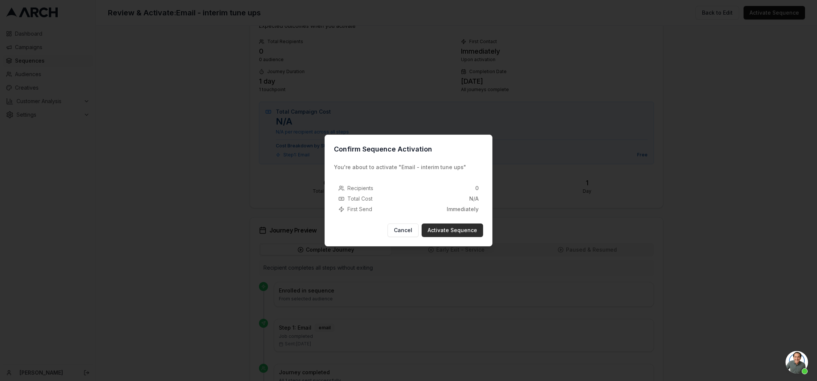
click at [459, 228] on button "Activate Sequence" at bounding box center [452, 229] width 61 height 13
